Goal: Use online tool/utility: Utilize a website feature to perform a specific function

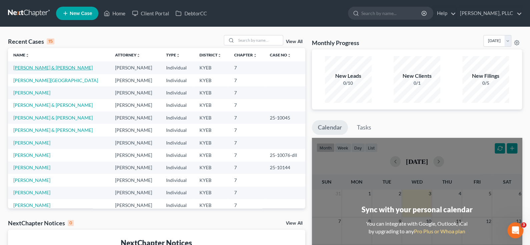
click at [30, 69] on link "[PERSON_NAME] & [PERSON_NAME]" at bounding box center [52, 68] width 79 height 6
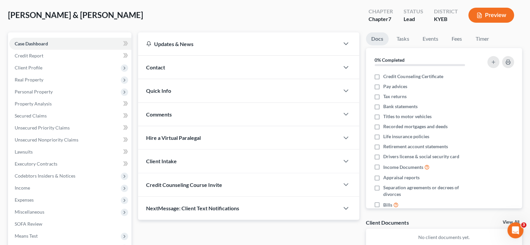
scroll to position [67, 0]
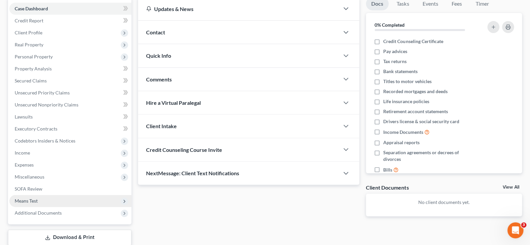
click at [29, 195] on span "Means Test" at bounding box center [70, 201] width 122 height 12
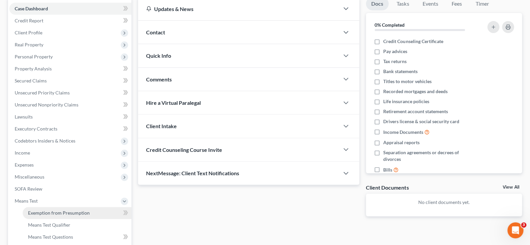
click at [34, 211] on span "Exemption from Presumption" at bounding box center [59, 213] width 62 height 6
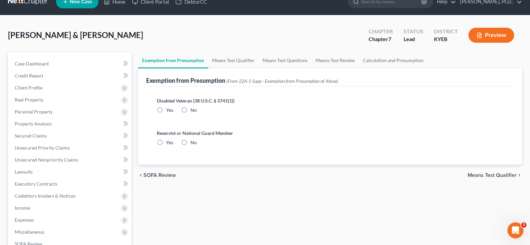
radio input "true"
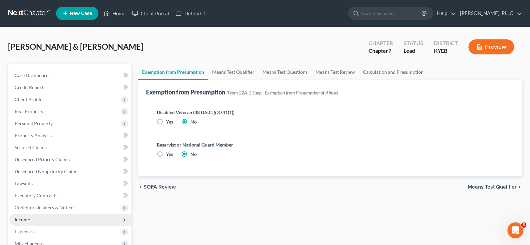
scroll to position [0, 0]
click at [488, 187] on span "Means Test Qualifier" at bounding box center [491, 186] width 49 height 5
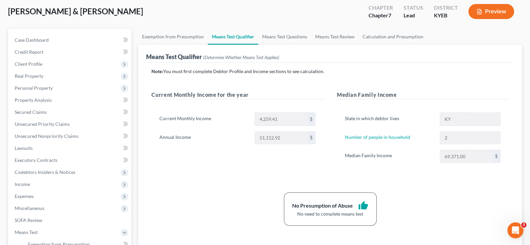
scroll to position [67, 0]
